Goal: Task Accomplishment & Management: Manage account settings

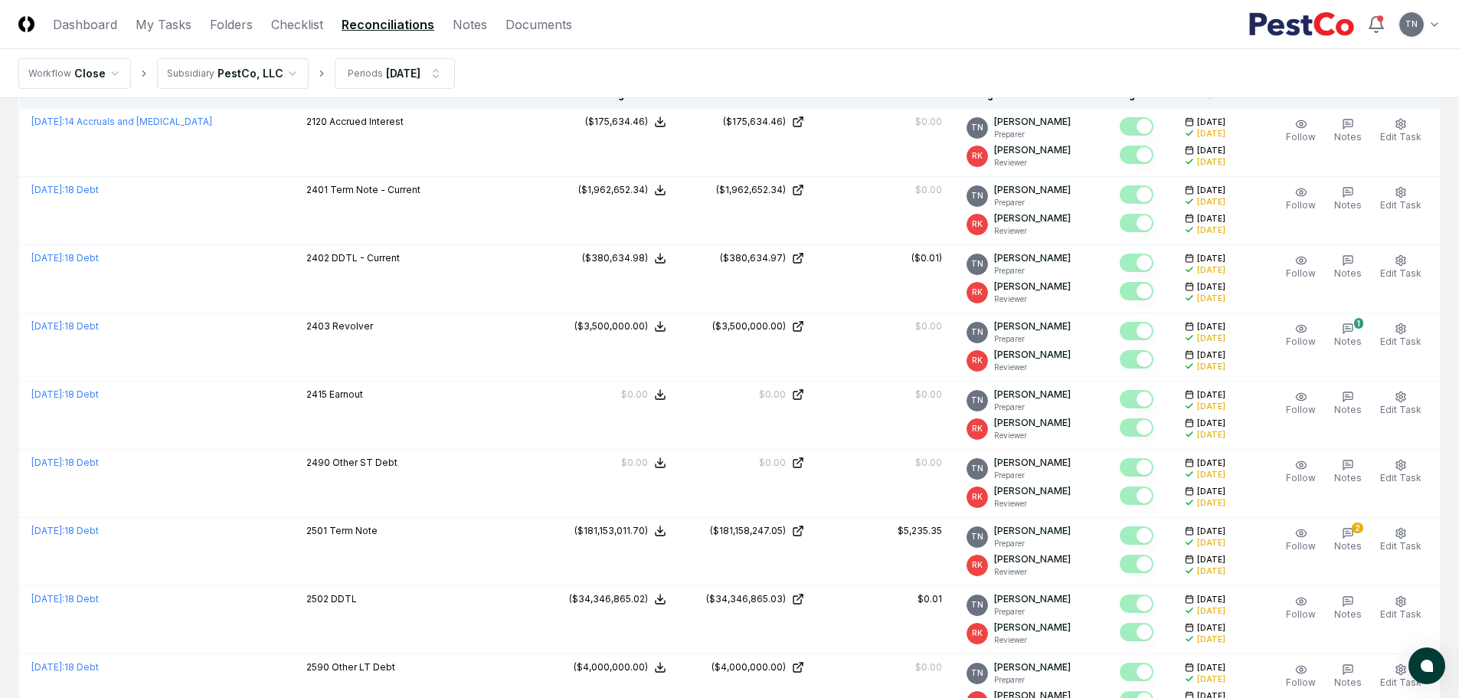
scroll to position [28, 0]
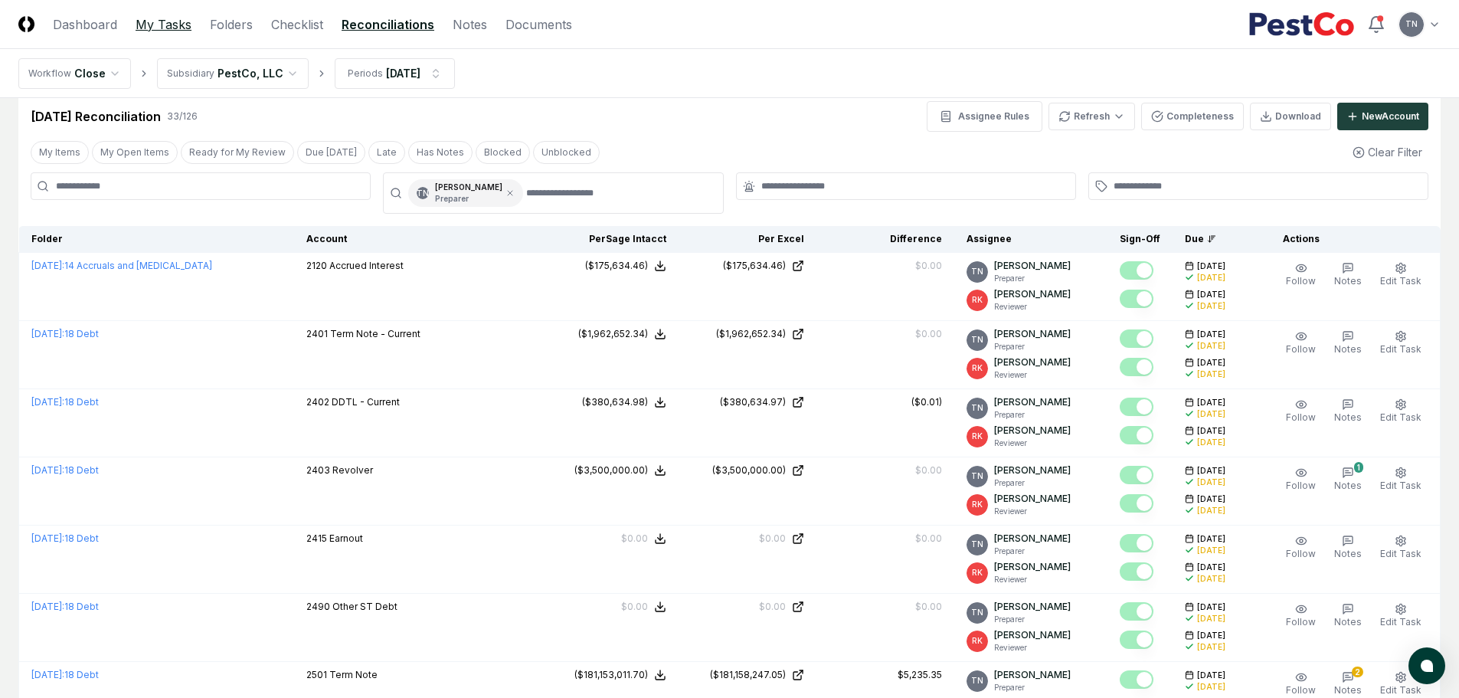
click at [167, 31] on link "My Tasks" at bounding box center [164, 24] width 56 height 18
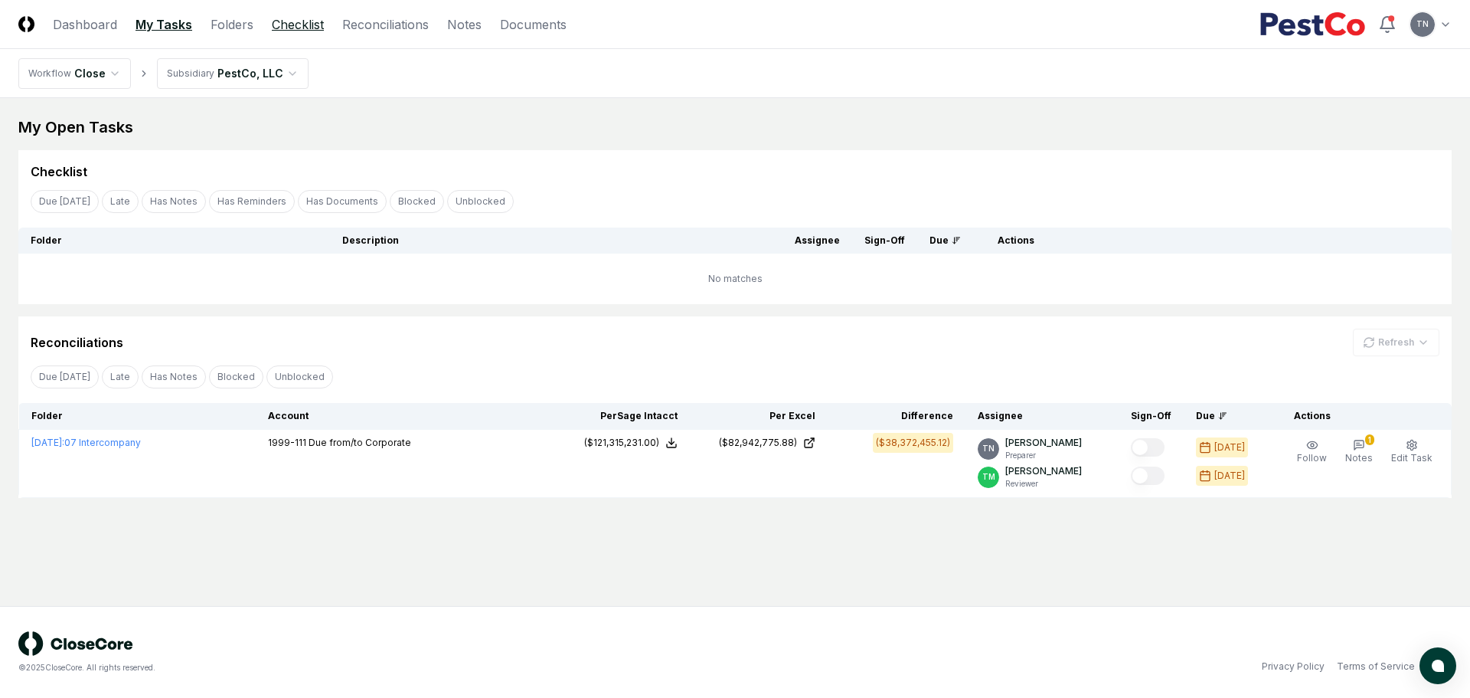
click at [316, 21] on link "Checklist" at bounding box center [298, 24] width 52 height 18
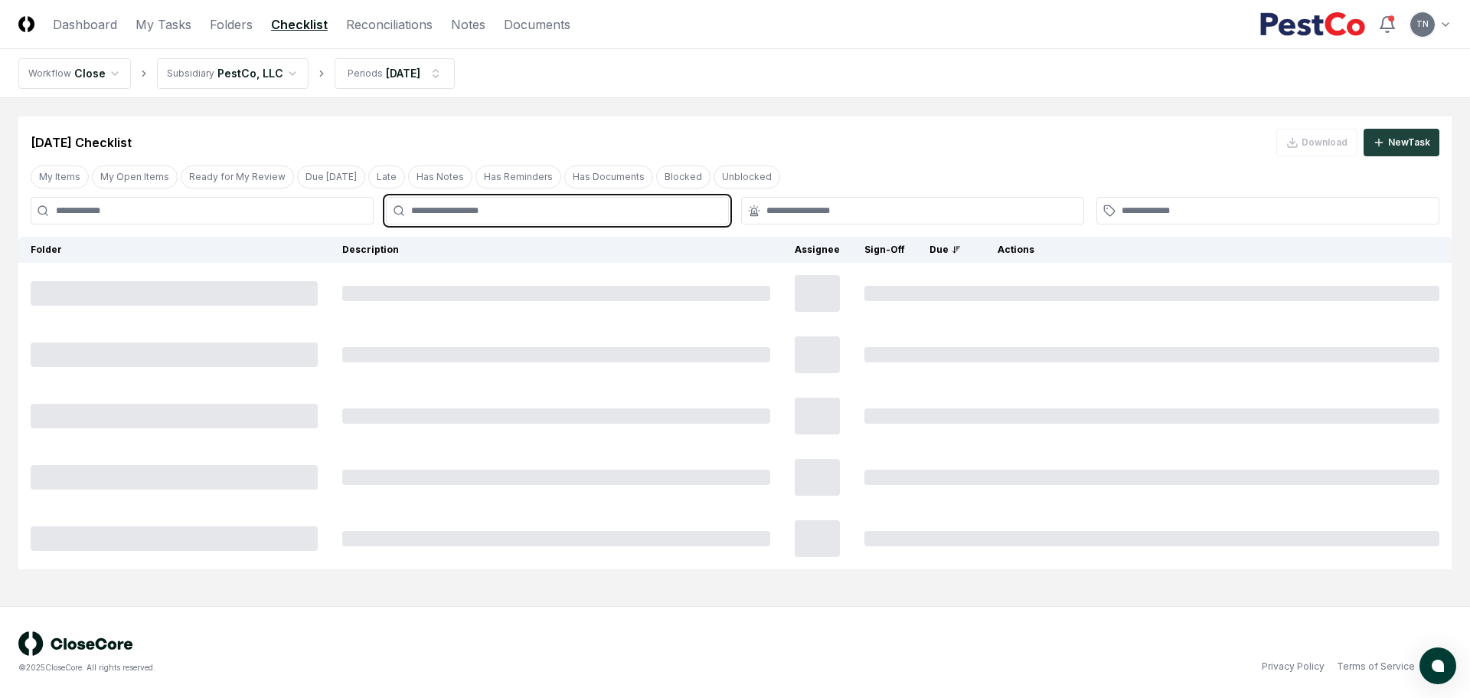
click at [437, 211] on input "text" at bounding box center [565, 211] width 308 height 14
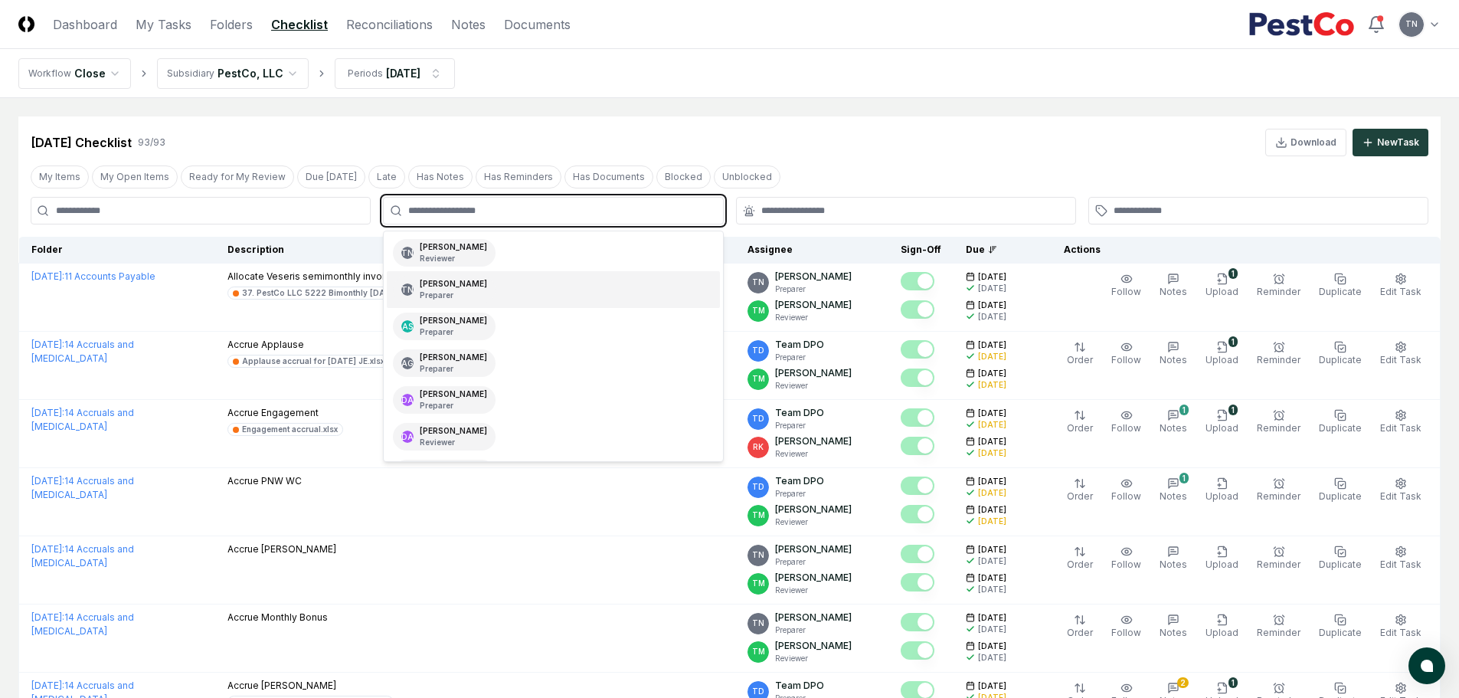
click at [448, 286] on div "[PERSON_NAME] Preparer" at bounding box center [453, 289] width 67 height 23
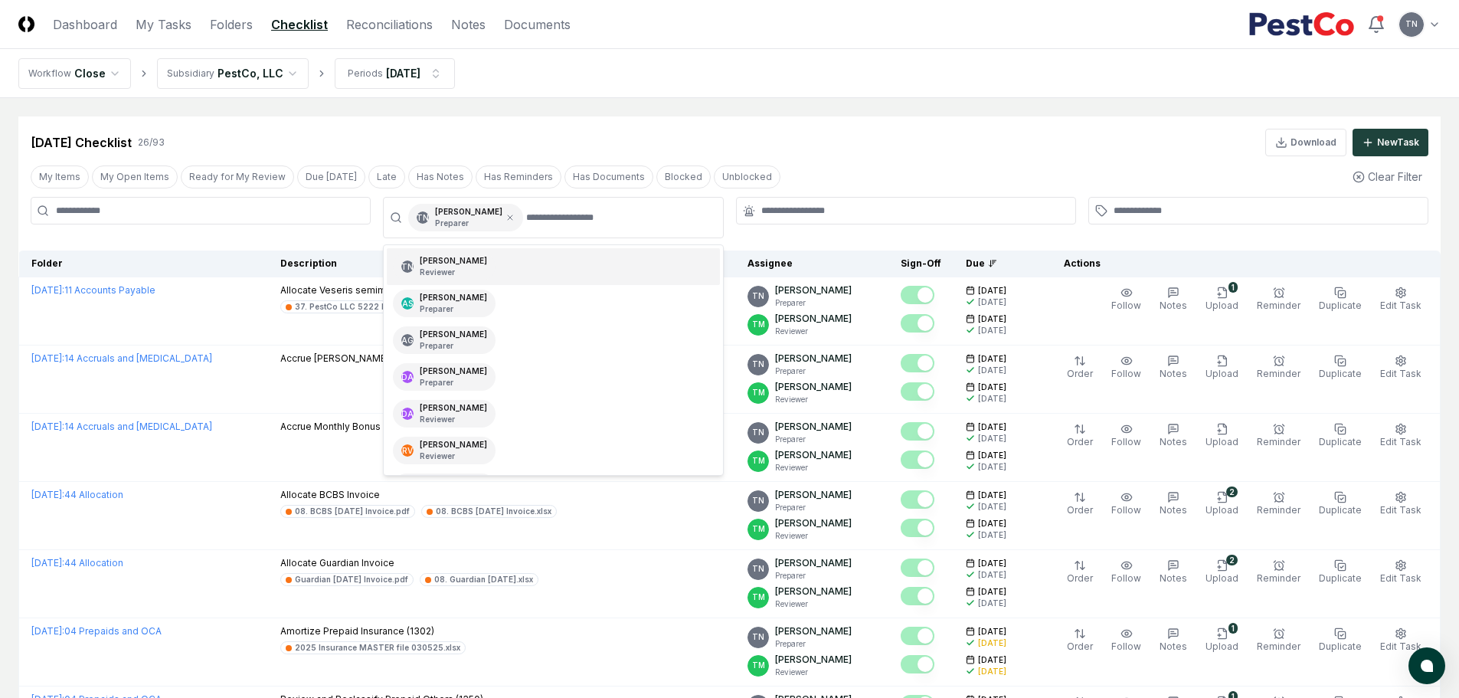
click at [845, 137] on div "[DATE] Checklist 26 / 93 Download New Task" at bounding box center [730, 143] width 1398 height 28
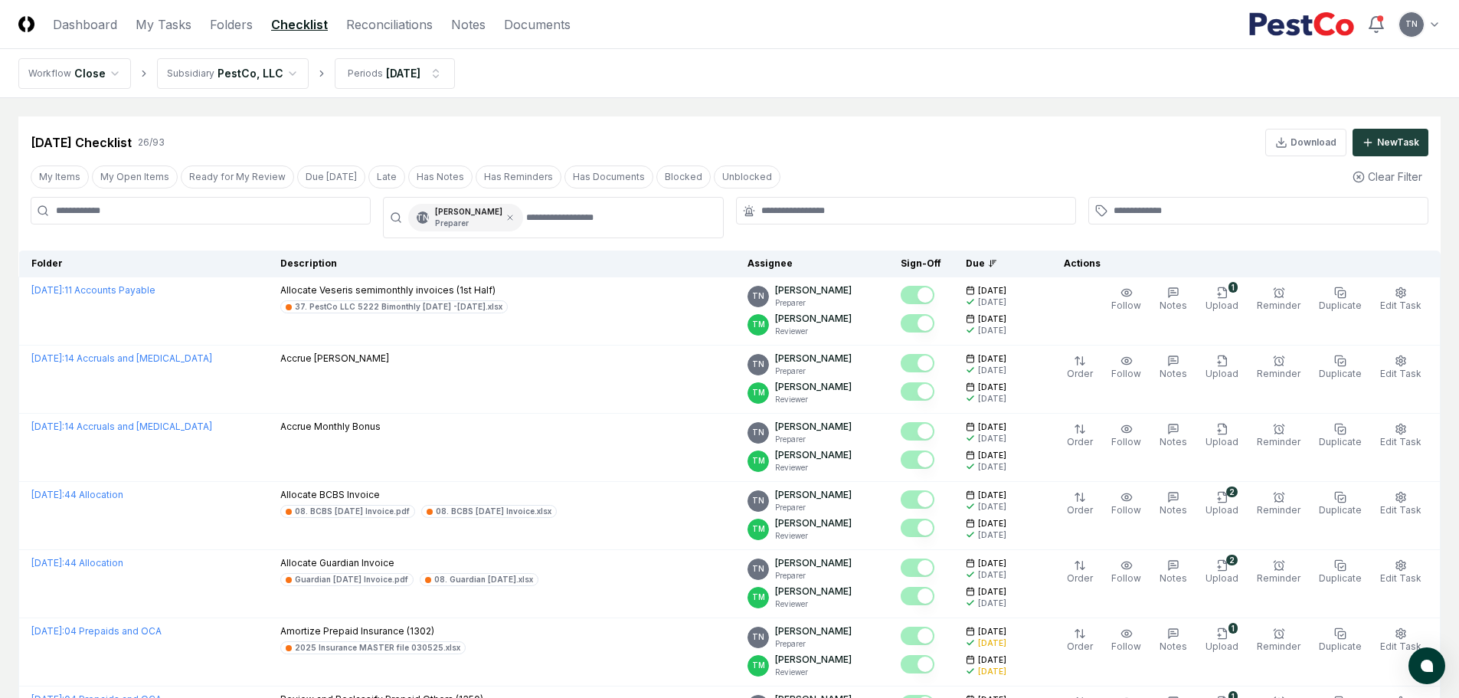
drag, startPoint x: 497, startPoint y: 218, endPoint x: 557, endPoint y: 209, distance: 60.4
click at [557, 209] on div "TN [PERSON_NAME] Preparer" at bounding box center [553, 218] width 320 height 28
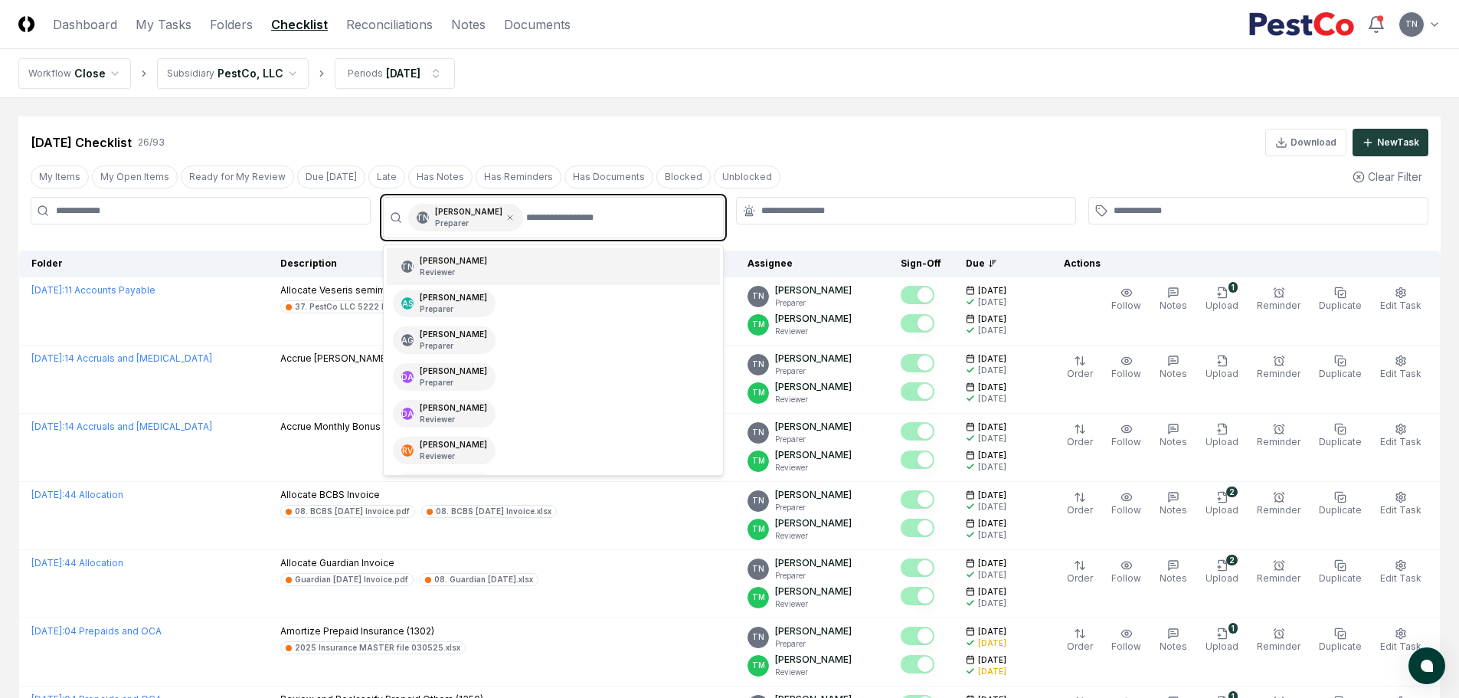
click at [561, 215] on input "text" at bounding box center [619, 218] width 187 height 28
click at [492, 256] on div "TN [PERSON_NAME] Reviewer" at bounding box center [553, 266] width 332 height 37
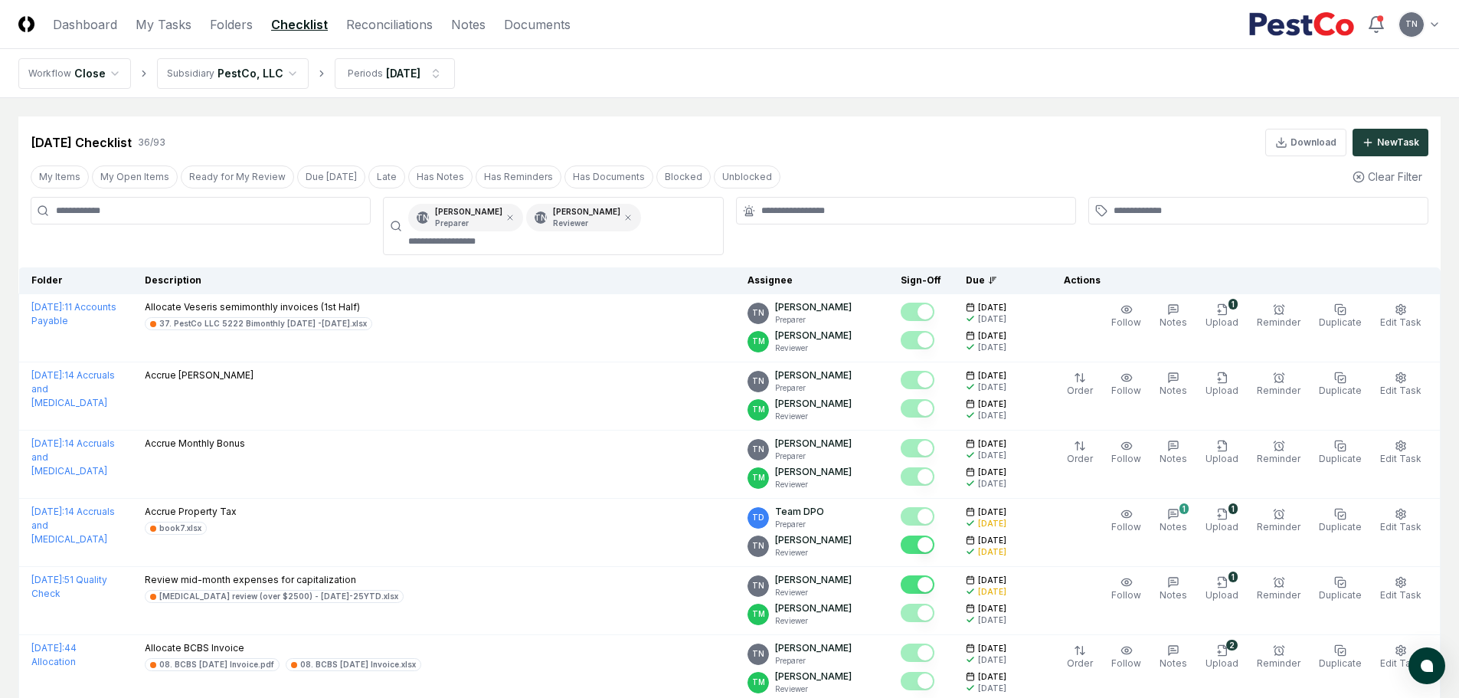
click at [855, 135] on div "[DATE] Checklist 36 / 93 Download New Task" at bounding box center [730, 143] width 1398 height 28
